Goal: Task Accomplishment & Management: Use online tool/utility

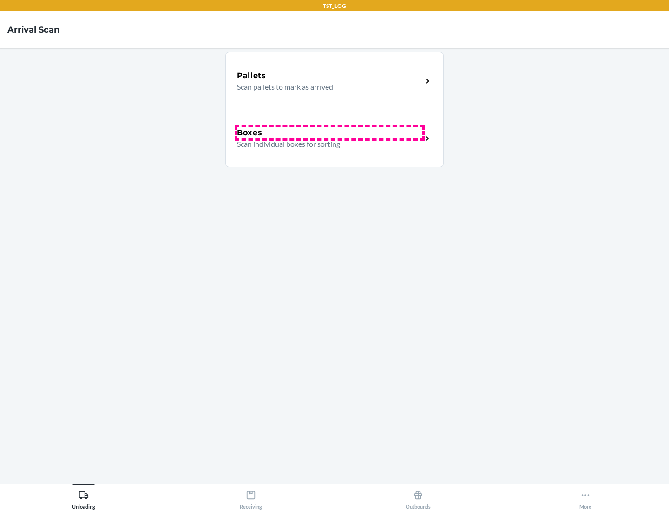
click at [329, 133] on div "Boxes" at bounding box center [329, 132] width 185 height 11
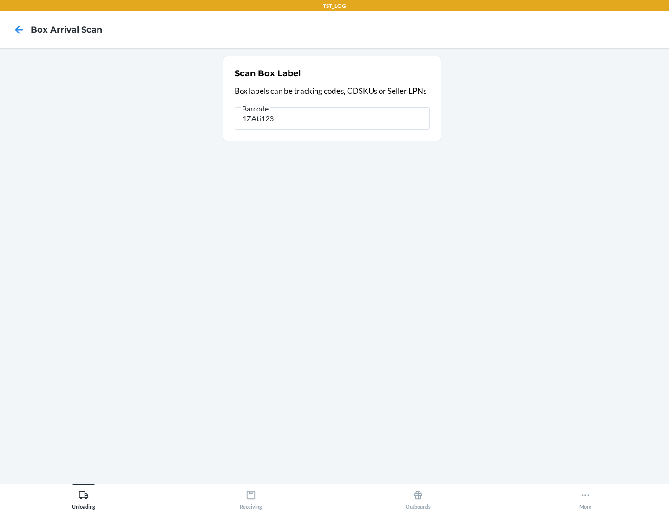
type input "1ZAti123"
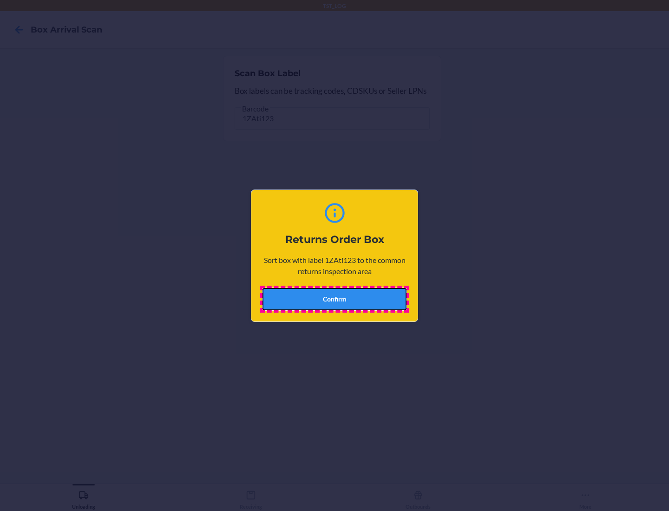
click at [334, 299] on button "Confirm" at bounding box center [334, 299] width 144 height 22
